Goal: Register for event/course

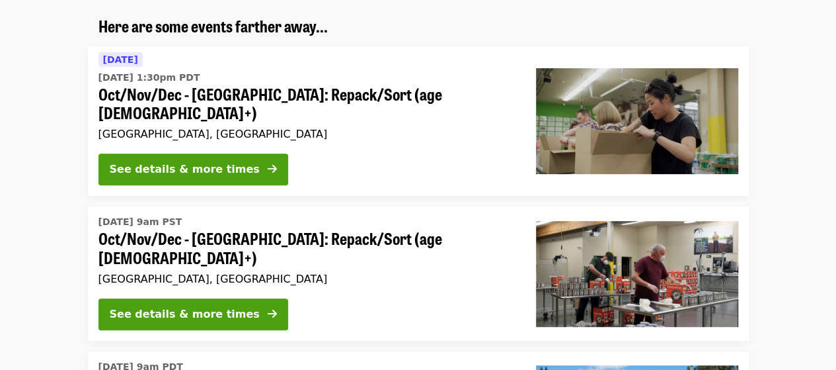
scroll to position [184, 0]
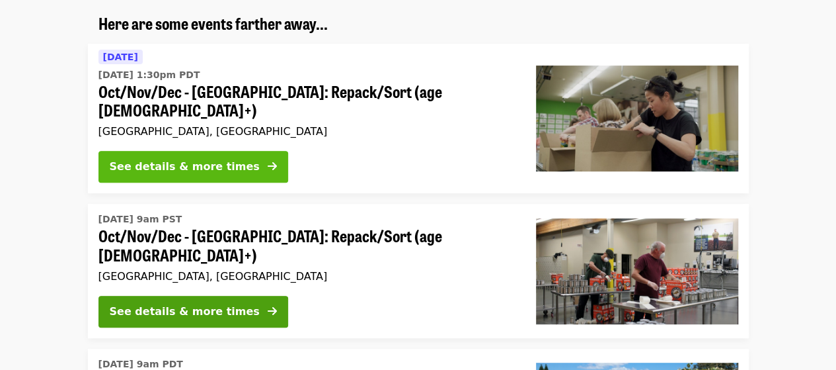
click at [226, 159] on div "See details & more times" at bounding box center [185, 167] width 150 height 16
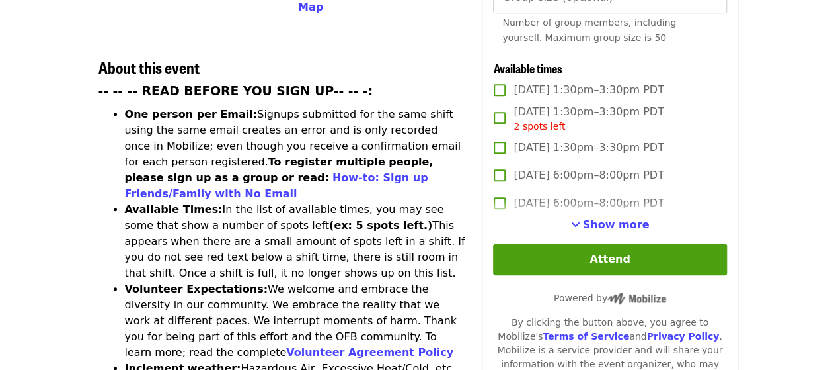
scroll to position [488, 0]
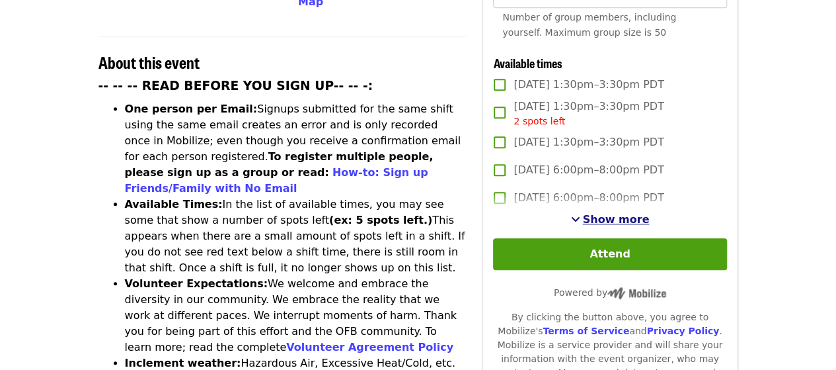
click at [589, 216] on span "Show more" at bounding box center [616, 219] width 67 height 13
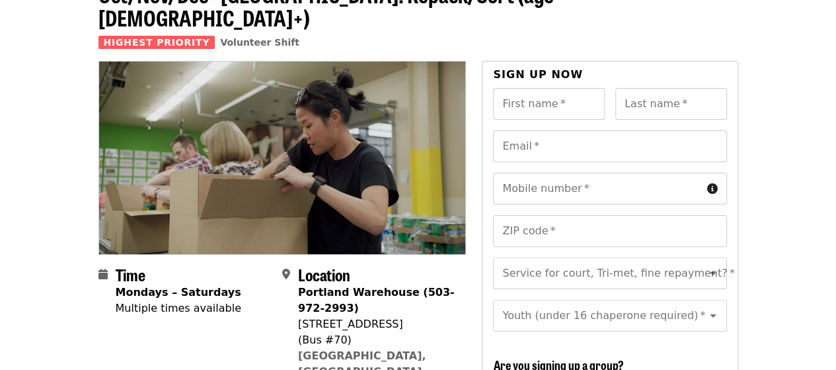
scroll to position [42, 0]
